Goal: Navigation & Orientation: Understand site structure

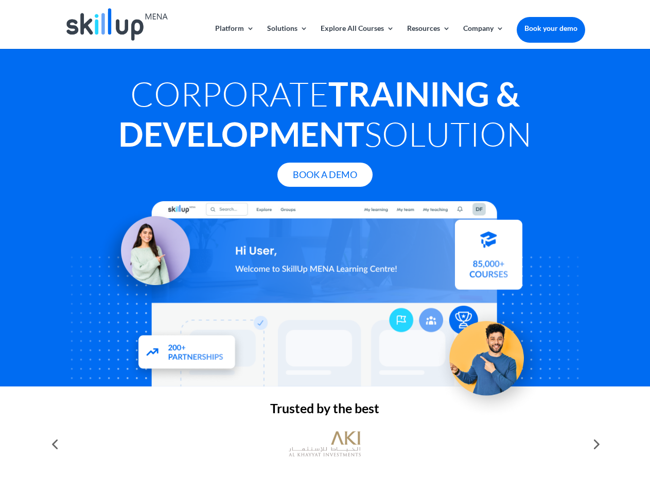
click at [325, 247] on div at bounding box center [324, 293] width 519 height 185
click at [286, 37] on link "Solutions" at bounding box center [287, 37] width 41 height 24
click at [356, 37] on link "Explore All Courses" at bounding box center [357, 37] width 74 height 24
click at [427, 37] on link "Resources" at bounding box center [428, 37] width 43 height 24
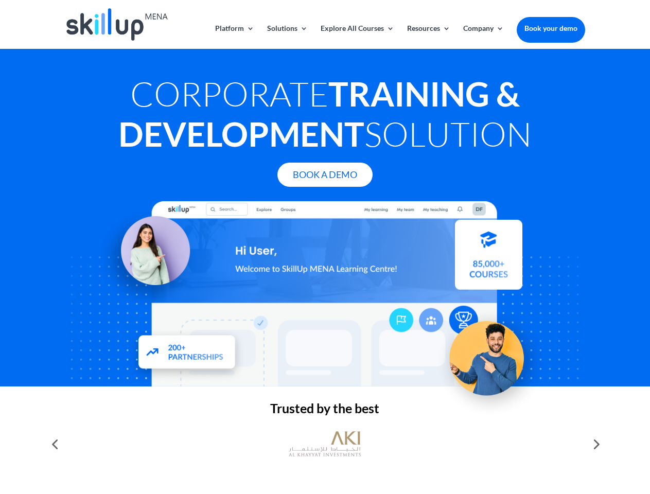
click at [483, 37] on link "Company" at bounding box center [483, 37] width 41 height 24
click at [325, 444] on img at bounding box center [325, 444] width 72 height 36
